Goal: Task Accomplishment & Management: Use online tool/utility

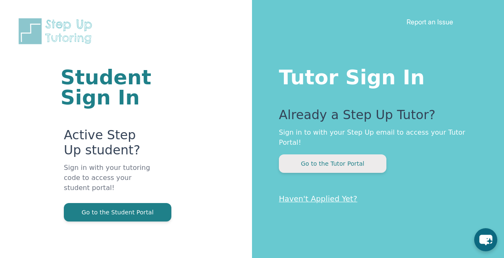
click at [332, 155] on button "Go to the Tutor Portal" at bounding box center [333, 164] width 108 height 18
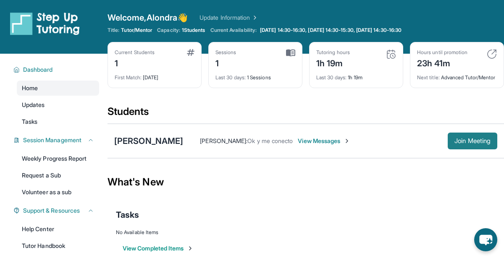
click at [460, 144] on span "Join Meeting" at bounding box center [472, 141] width 36 height 5
click at [310, 144] on span "View Messages" at bounding box center [324, 141] width 53 height 8
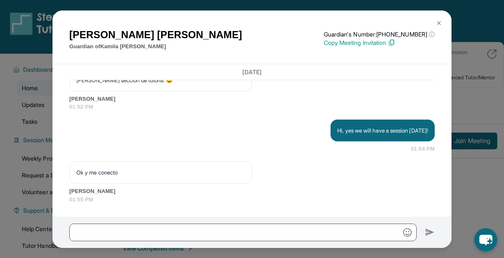
scroll to position [2827, 0]
click at [390, 43] on p "Copy Meeting Invitation" at bounding box center [379, 43] width 111 height 8
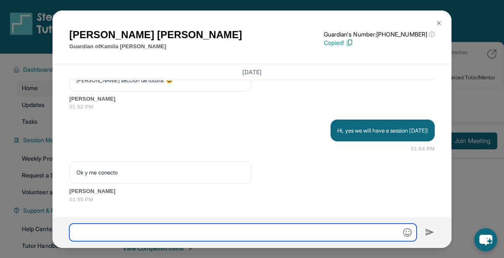
click at [275, 229] on input "text" at bounding box center [242, 233] width 347 height 18
paste input "**********"
type input "**********"
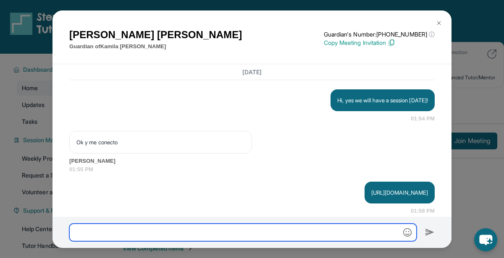
scroll to position [2869, 0]
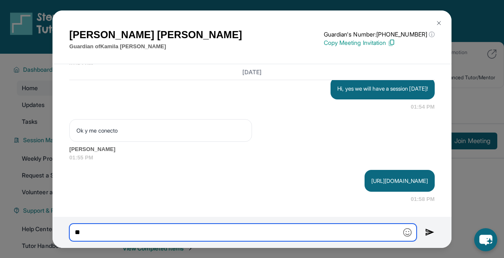
type input "*"
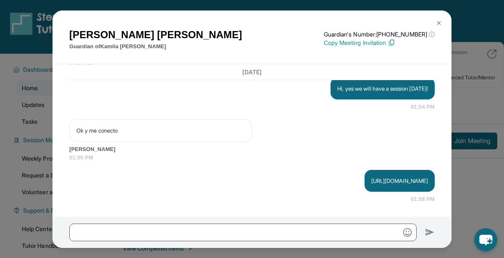
click at [441, 25] on img at bounding box center [439, 23] width 7 height 7
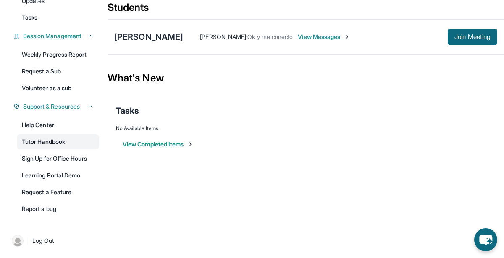
scroll to position [0, 0]
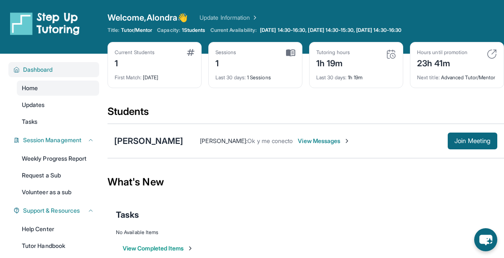
click at [59, 74] on button "Dashboard" at bounding box center [57, 70] width 74 height 8
